Goal: Task Accomplishment & Management: Manage account settings

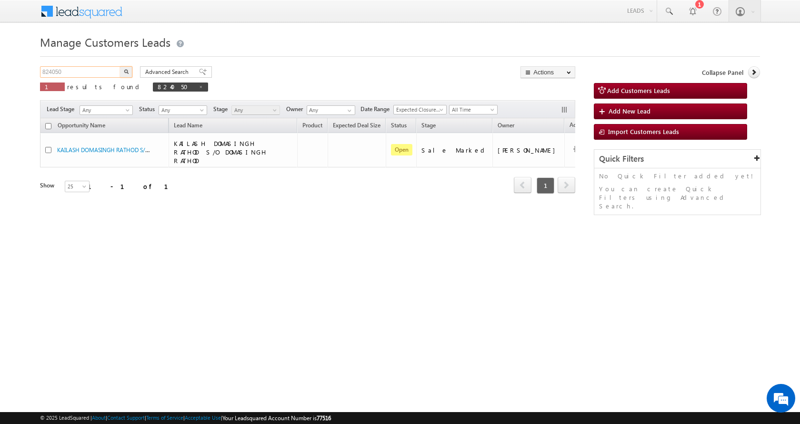
click at [45, 72] on input "824050" at bounding box center [80, 71] width 81 height 11
paste input "4697"
type input "846970"
click at [120, 66] on button "button" at bounding box center [126, 71] width 12 height 11
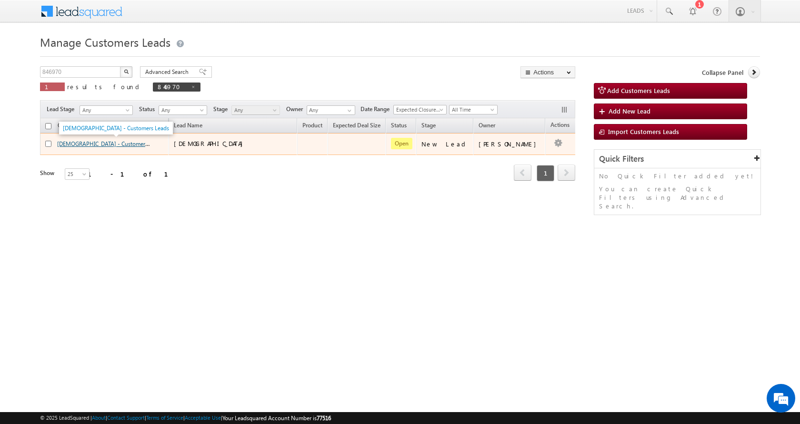
click at [102, 147] on link "[DEMOGRAPHIC_DATA] - Customers Leads" at bounding box center [110, 143] width 106 height 8
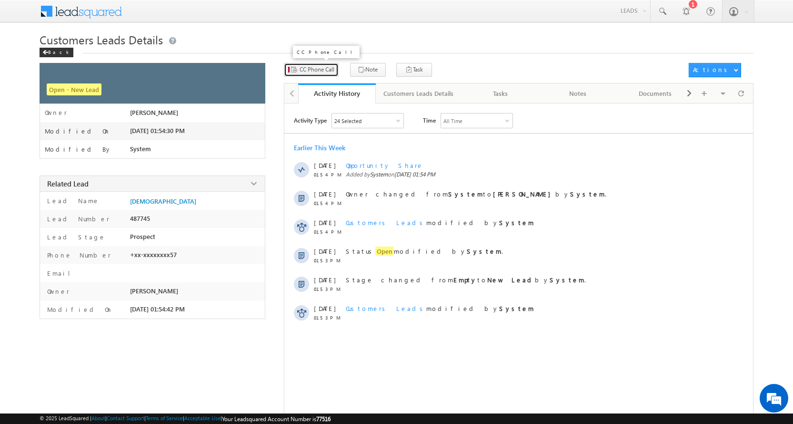
click at [322, 72] on span "CC Phone Call" at bounding box center [317, 69] width 35 height 9
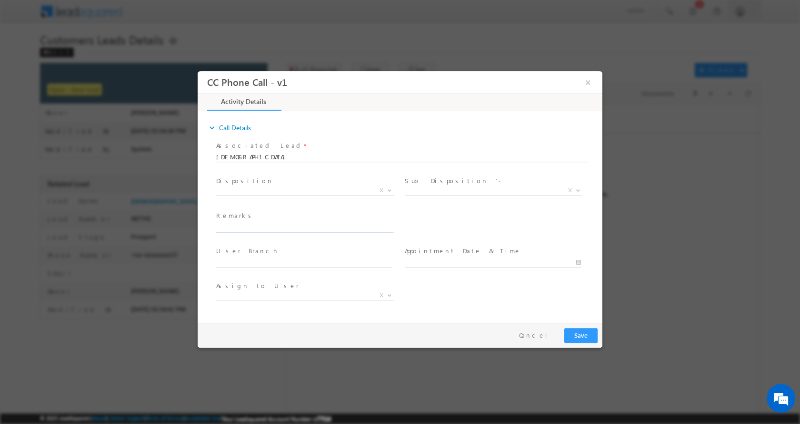
click at [259, 227] on input "text" at bounding box center [304, 227] width 176 height 10
type input "Vishnu Patel-8269734257-HOME CONSTRUCTION-NAGAR NIGAM-REG-PATAA-AGE-35-LOAN-10 …"
select select "altaf.shaikh@sgrlimited.in"
type input "Vishnu Patel-8269734257-HOME CONSTRUCTION-NAGAR NIGAM-REG-PATAA-AGE-35-LOAN-10 …"
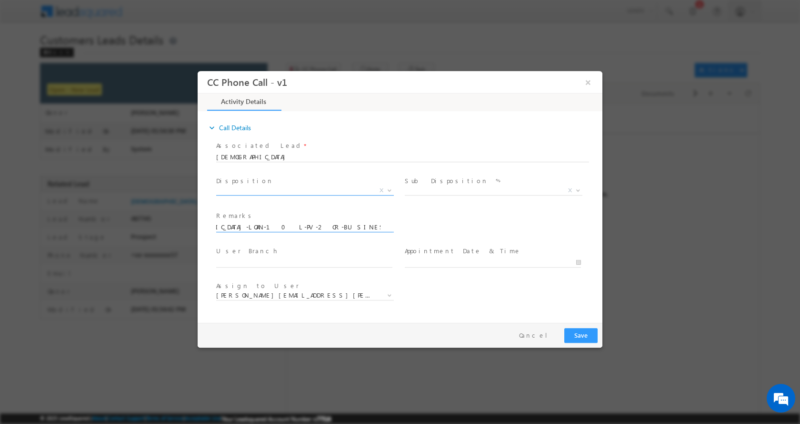
click at [387, 192] on span at bounding box center [389, 189] width 10 height 12
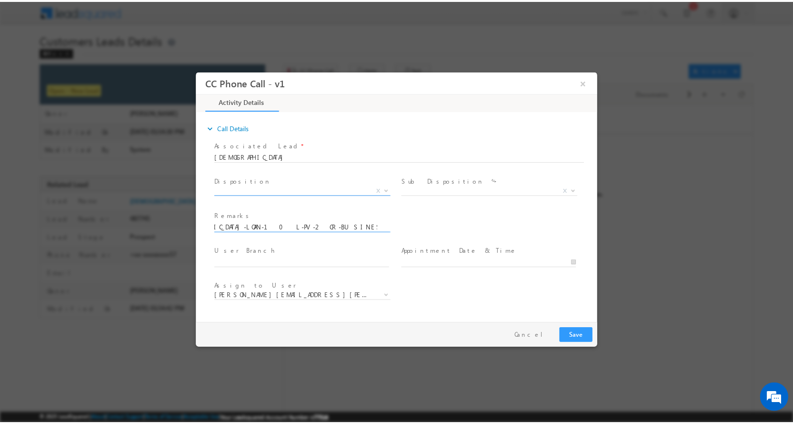
scroll to position [0, 0]
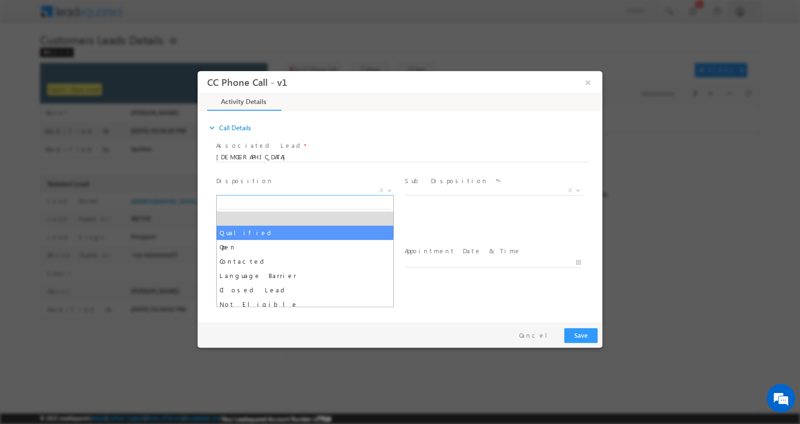
drag, startPoint x: 237, startPoint y: 227, endPoint x: 247, endPoint y: 230, distance: 10.5
select select "Qualified"
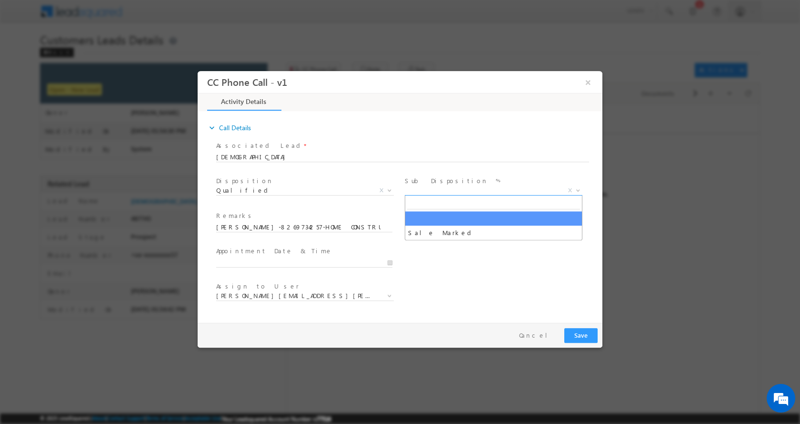
click at [576, 187] on span at bounding box center [578, 189] width 10 height 12
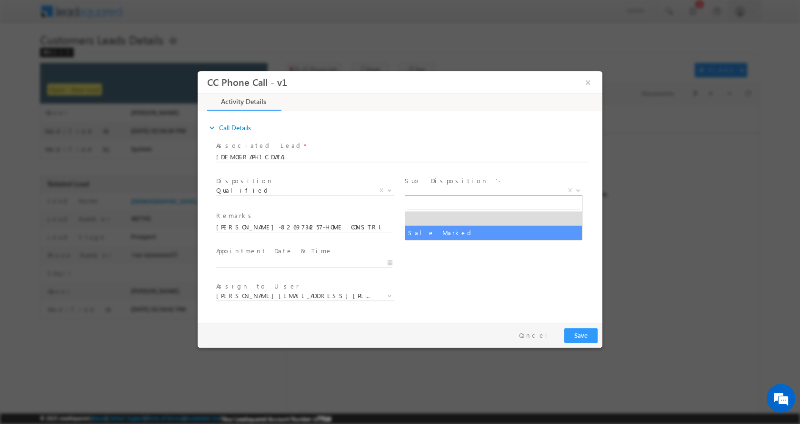
select select "Sale Marked"
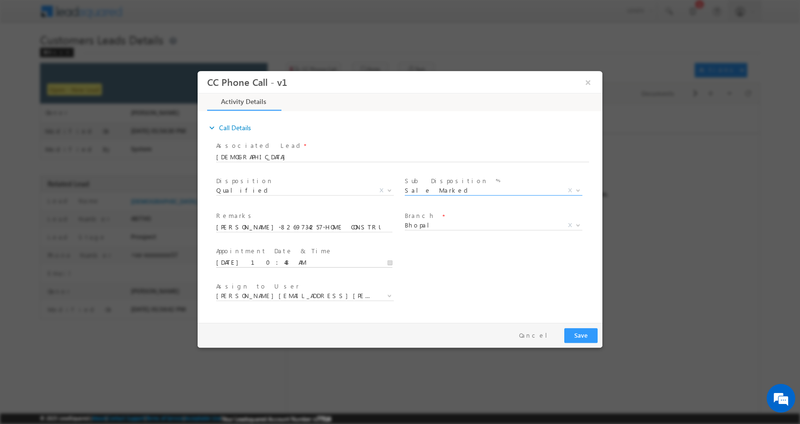
click at [390, 262] on input "09/11/2025 10:48 AM" at bounding box center [304, 262] width 176 height 10
type input "09/12/2025 11:48 AM"
type input "11"
click at [255, 244] on span at bounding box center [252, 245] width 7 height 7
type input "10/07/2025 12:48 PM"
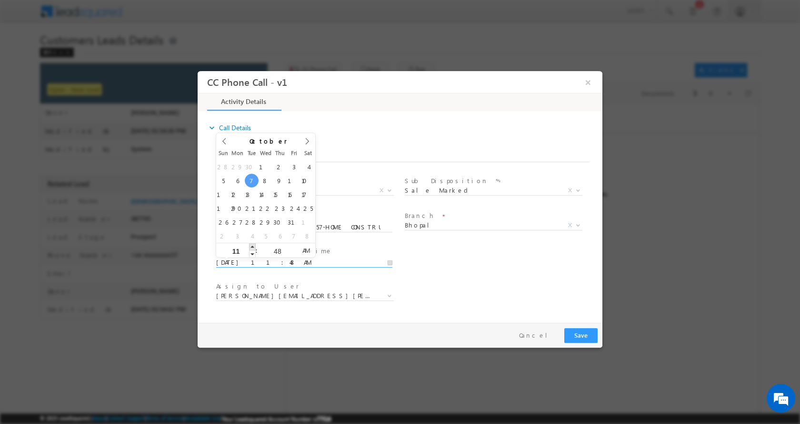
type input "12"
click at [252, 246] on span at bounding box center [252, 245] width 7 height 7
type input "10/07/2025 1:48 PM"
type input "01"
click at [252, 246] on span at bounding box center [252, 245] width 7 height 7
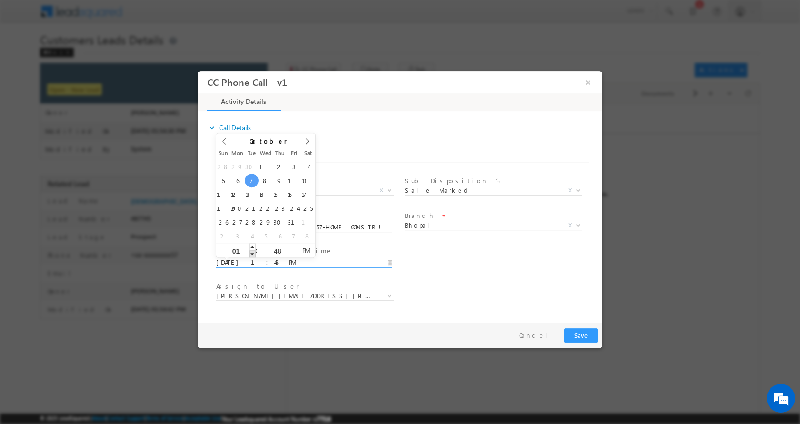
type input "10/07/2025 12:48 PM"
type input "12"
click at [252, 253] on span at bounding box center [252, 253] width 7 height 7
click at [224, 142] on icon at bounding box center [224, 140] width 7 height 7
type input "09/12/2025 12:48 PM"
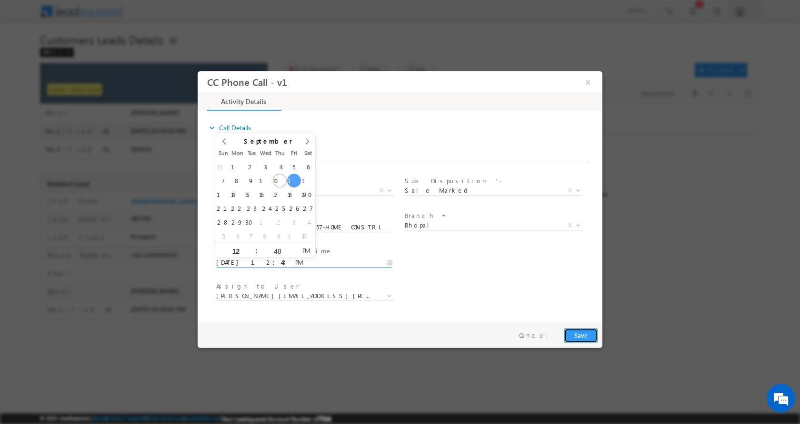
click at [579, 338] on button "Save" at bounding box center [581, 334] width 33 height 15
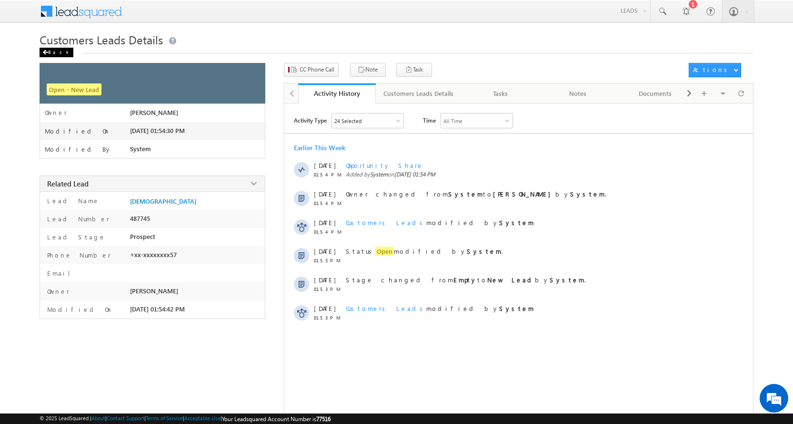
click at [48, 50] on div "Back" at bounding box center [57, 53] width 34 height 10
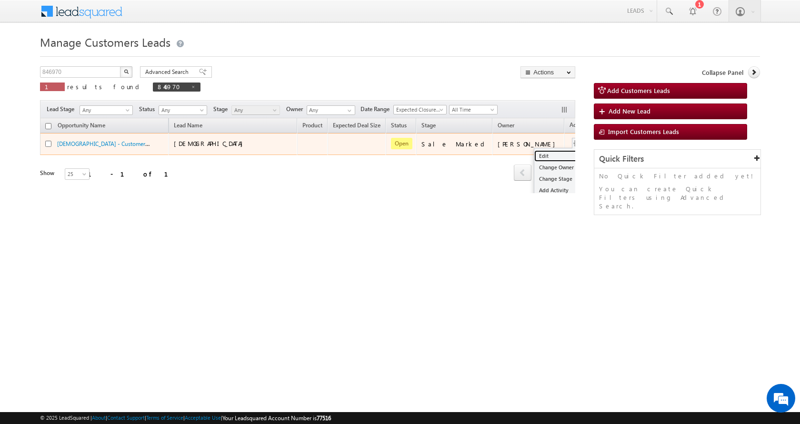
click at [535, 150] on link "Edit" at bounding box center [559, 155] width 48 height 11
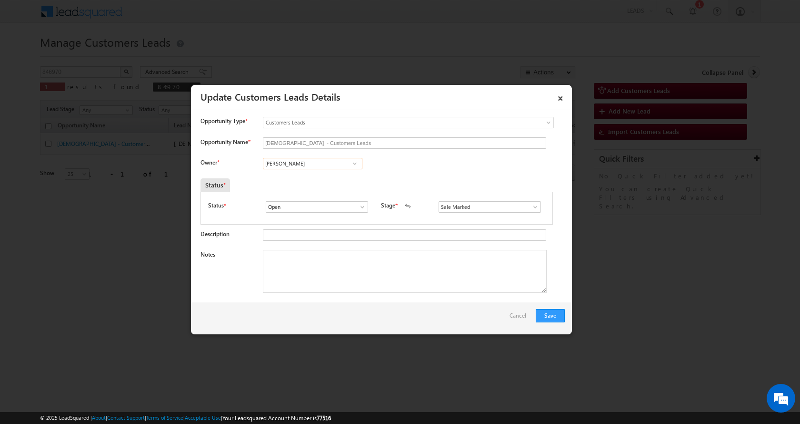
click at [288, 160] on input "Altaf Shaikh" at bounding box center [313, 163] width 100 height 11
paste input "Vaibhav Rajput"
click at [326, 181] on span "vaibhav.rajput@sgrlimited.in" at bounding box center [310, 181] width 86 height 7
type input "Vaibhav Rajput"
click at [305, 263] on textarea "Notes" at bounding box center [405, 271] width 284 height 43
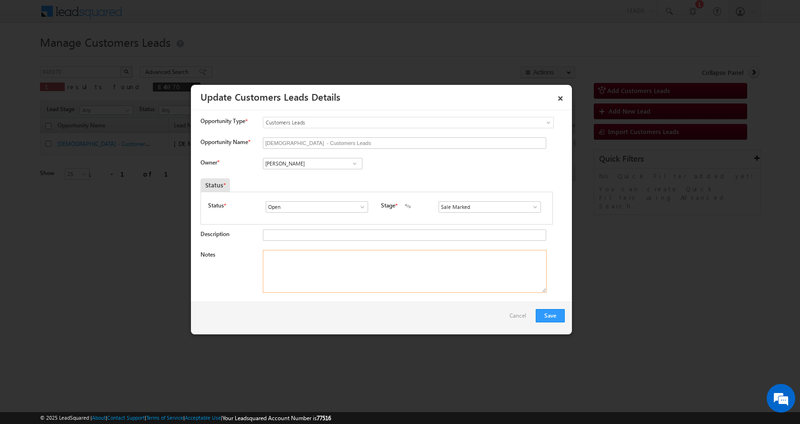
paste textarea "Vishnu Patel-8269734257-HOME CONSTRUCTION-NAGAR NIGAM-REG-PATAA-AGE-35-LOAN-10 …"
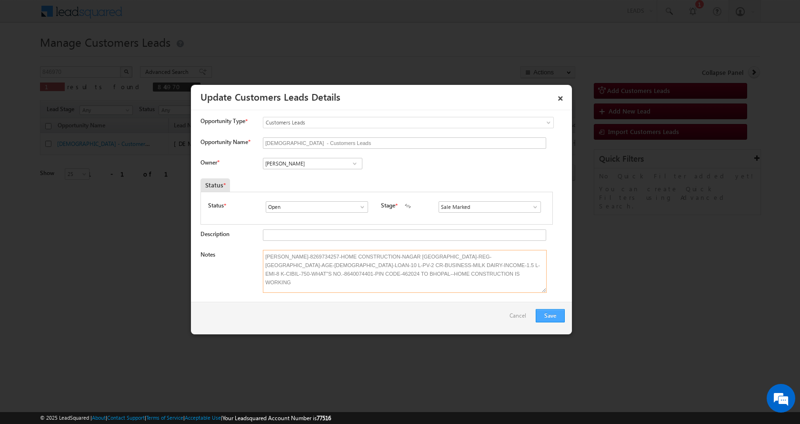
type textarea "Vishnu Patel-8269734257-HOME CONSTRUCTION-NAGAR NIGAM-REG-PATAA-AGE-35-LOAN-10 …"
click at [550, 315] on button "Save" at bounding box center [550, 315] width 29 height 13
